Goal: Find specific page/section

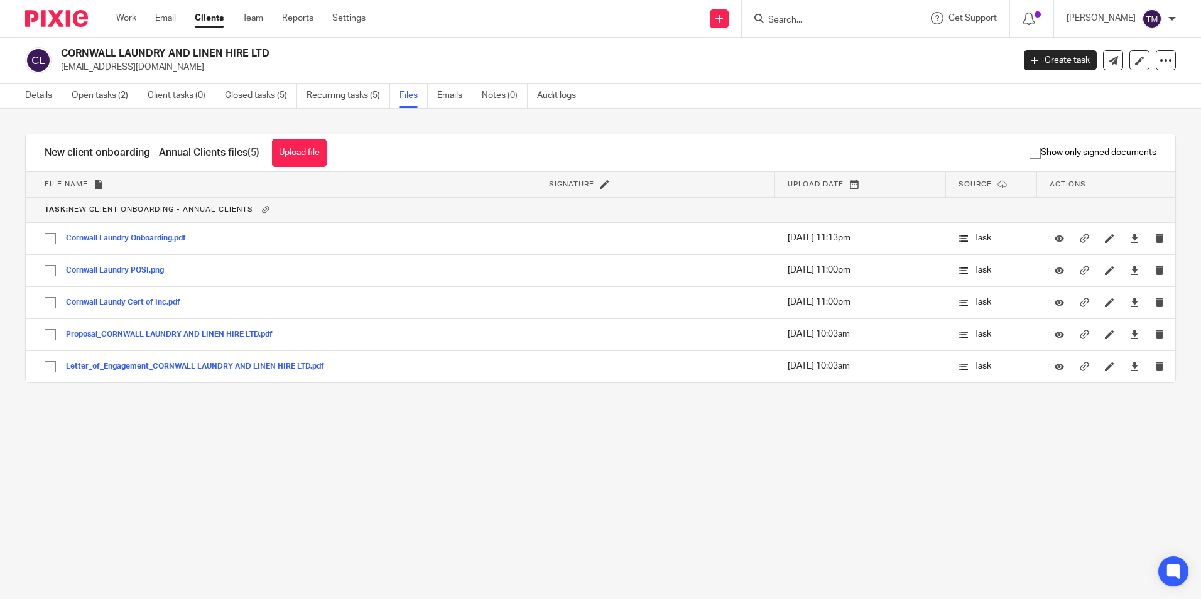
click at [838, 19] on input "Search" at bounding box center [823, 20] width 113 height 11
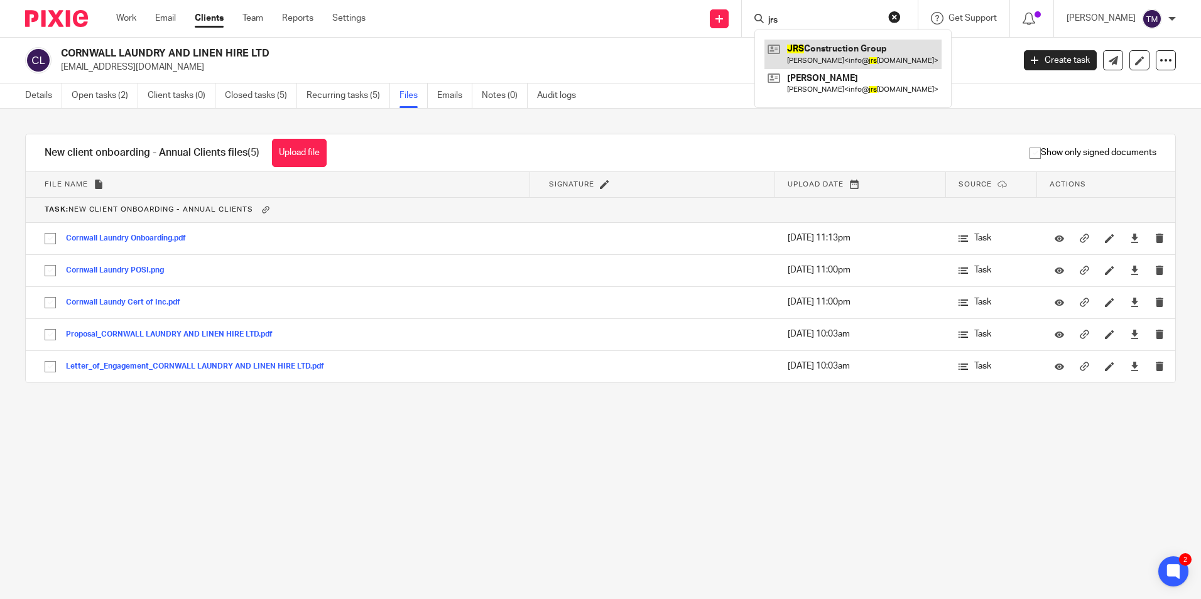
type input "jrs"
click at [853, 57] on link at bounding box center [852, 54] width 177 height 29
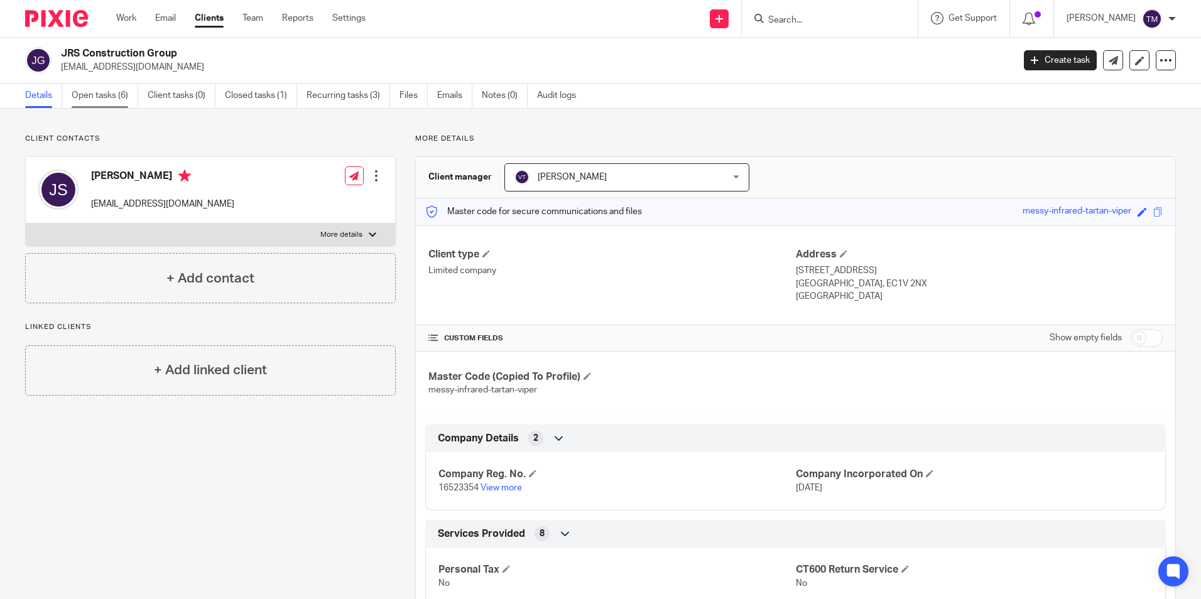
click at [109, 89] on link "Open tasks (6)" at bounding box center [105, 96] width 67 height 24
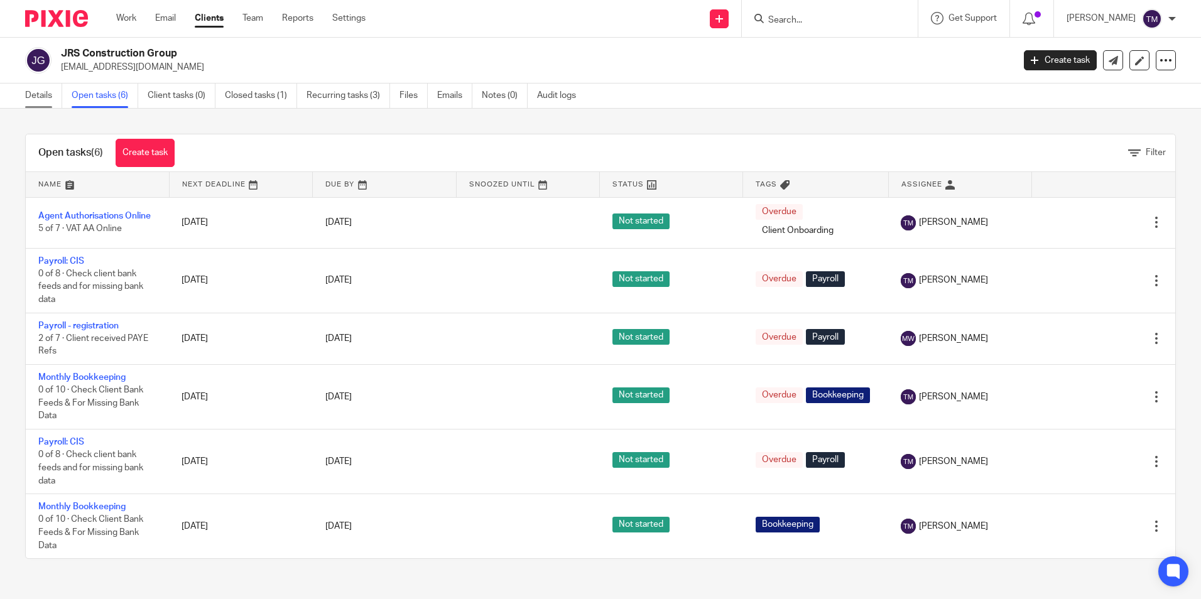
click at [50, 97] on link "Details" at bounding box center [43, 96] width 37 height 24
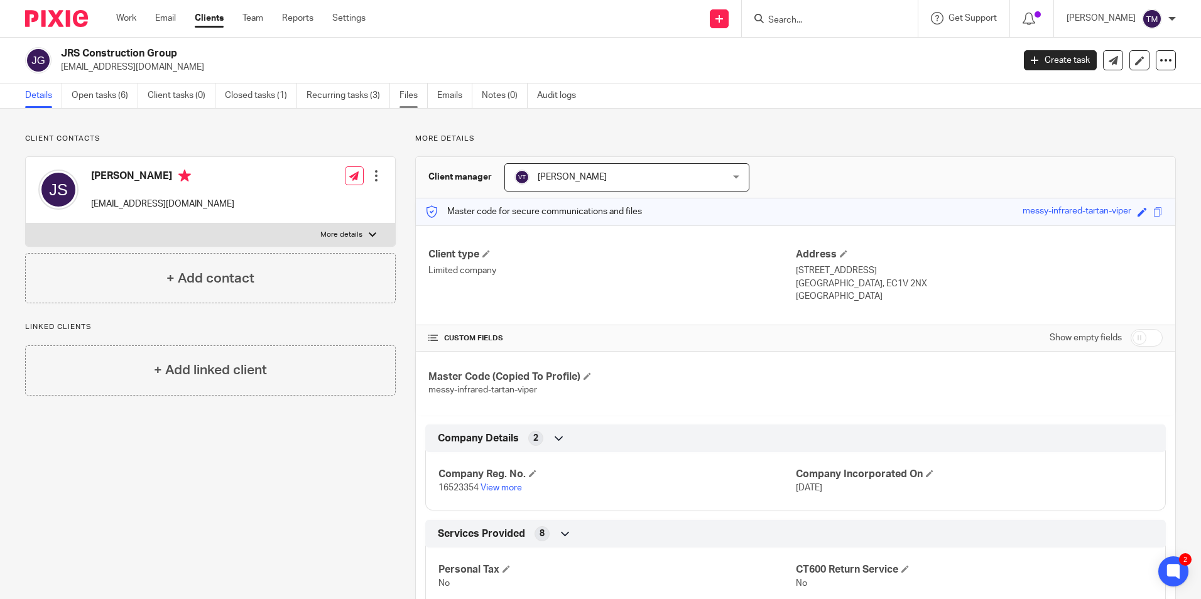
click at [406, 94] on link "Files" at bounding box center [413, 96] width 28 height 24
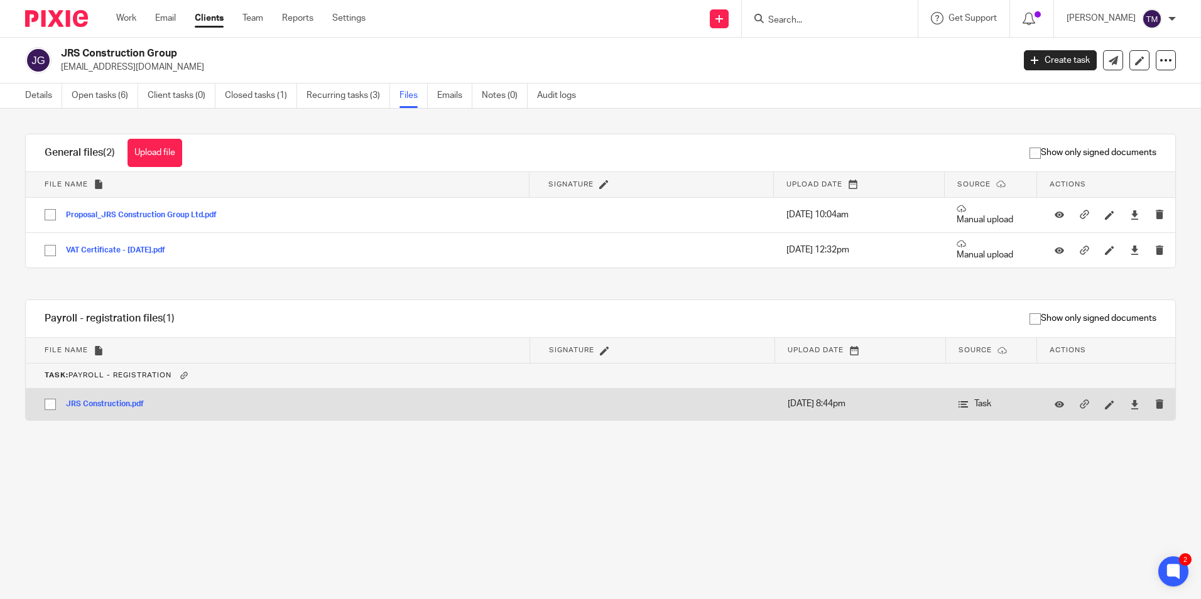
click at [124, 402] on button "JRS Construction.pdf" at bounding box center [109, 404] width 87 height 9
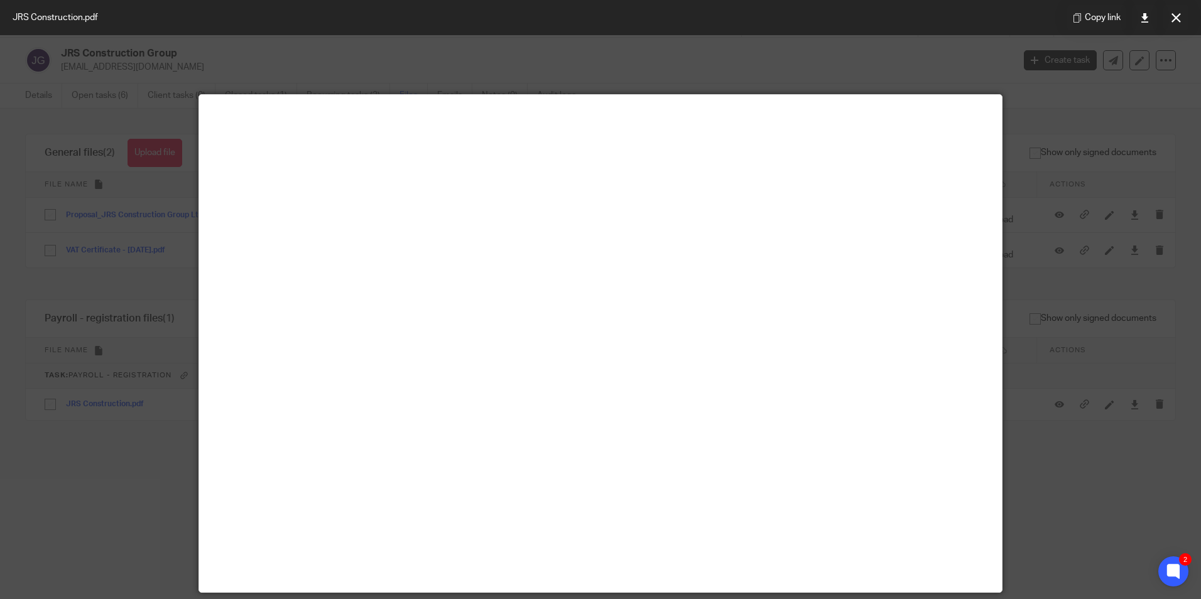
click at [110, 474] on div at bounding box center [600, 299] width 1201 height 599
click at [1174, 11] on button at bounding box center [1175, 17] width 25 height 25
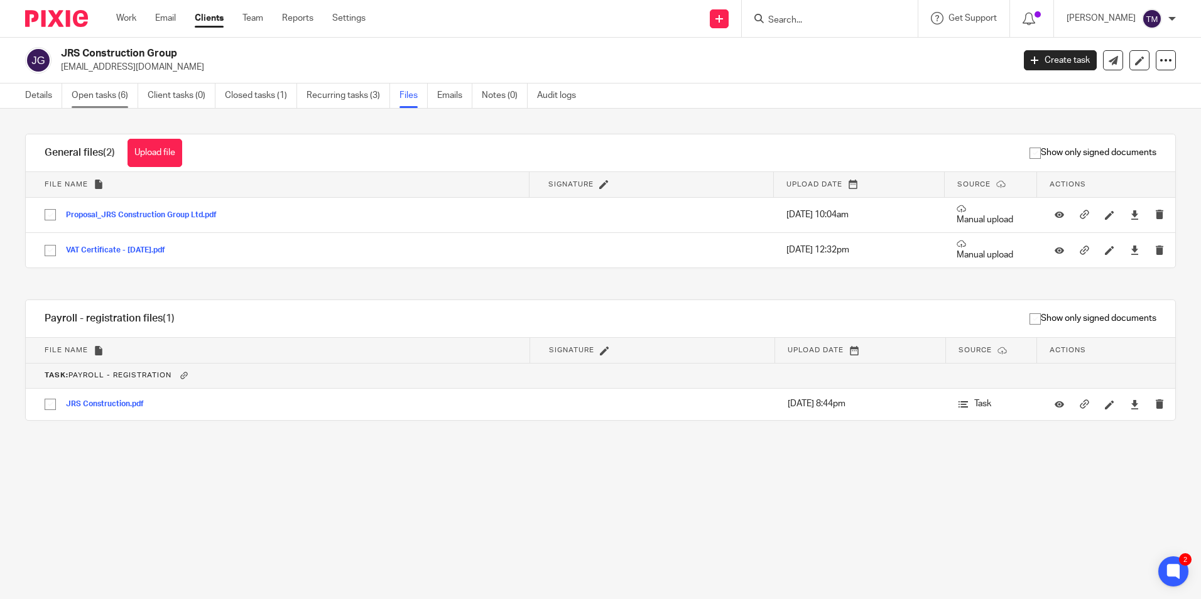
click at [84, 95] on link "Open tasks (6)" at bounding box center [105, 96] width 67 height 24
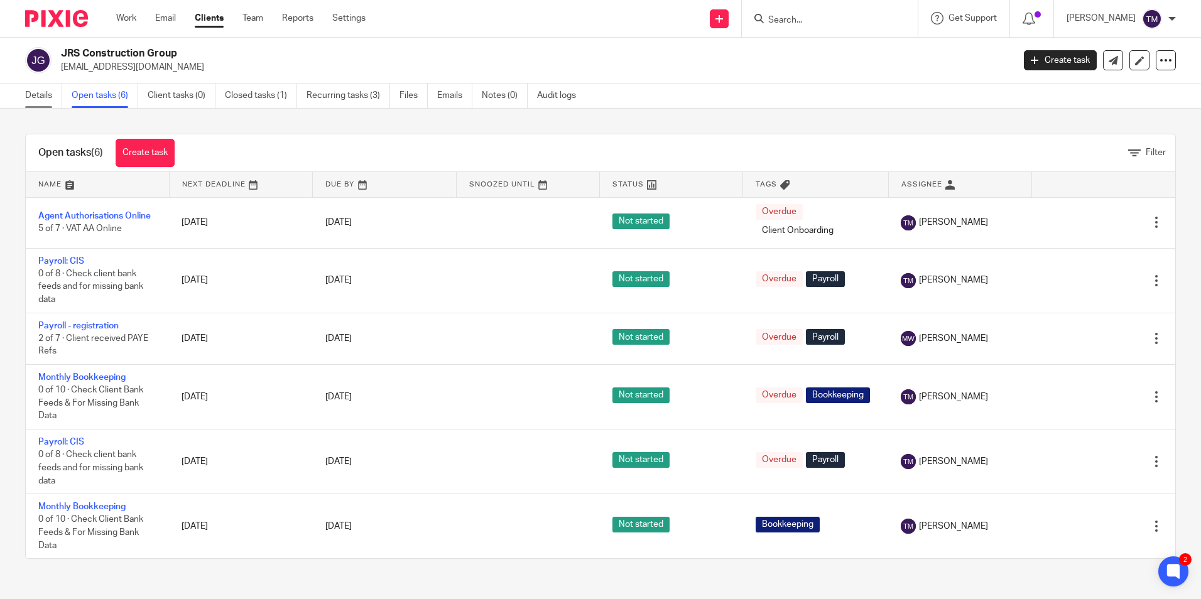
click at [49, 95] on link "Details" at bounding box center [43, 96] width 37 height 24
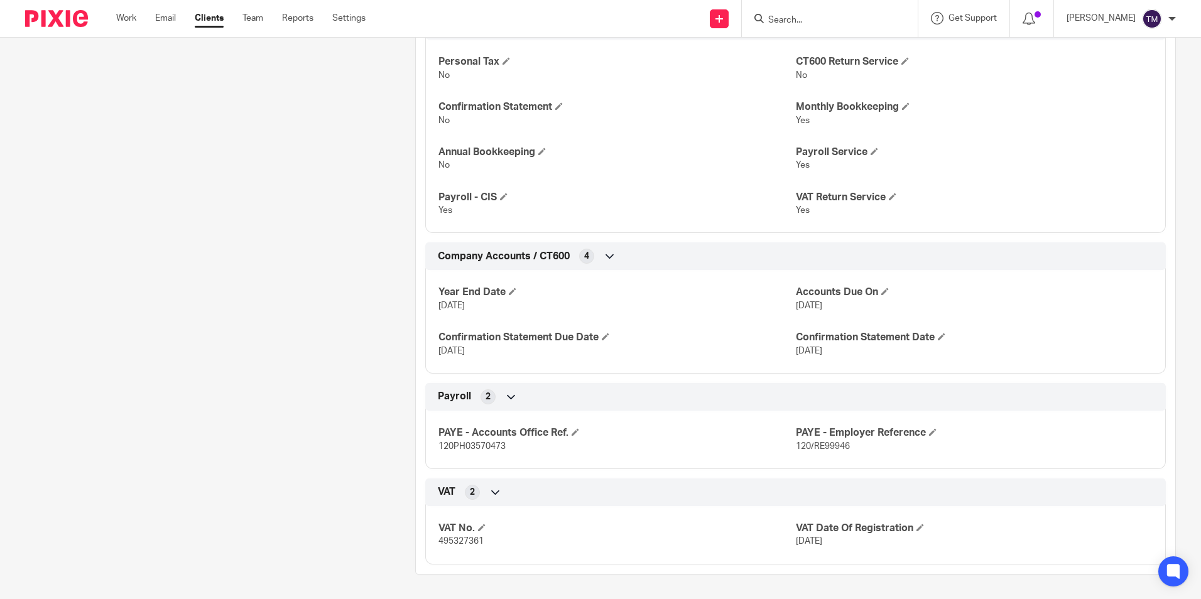
scroll to position [509, 0]
drag, startPoint x: 511, startPoint y: 446, endPoint x: 438, endPoint y: 446, distance: 72.8
click at [438, 446] on p "120PH03570473" at bounding box center [616, 446] width 357 height 13
copy span "120PH03570473"
